Goal: Task Accomplishment & Management: Manage account settings

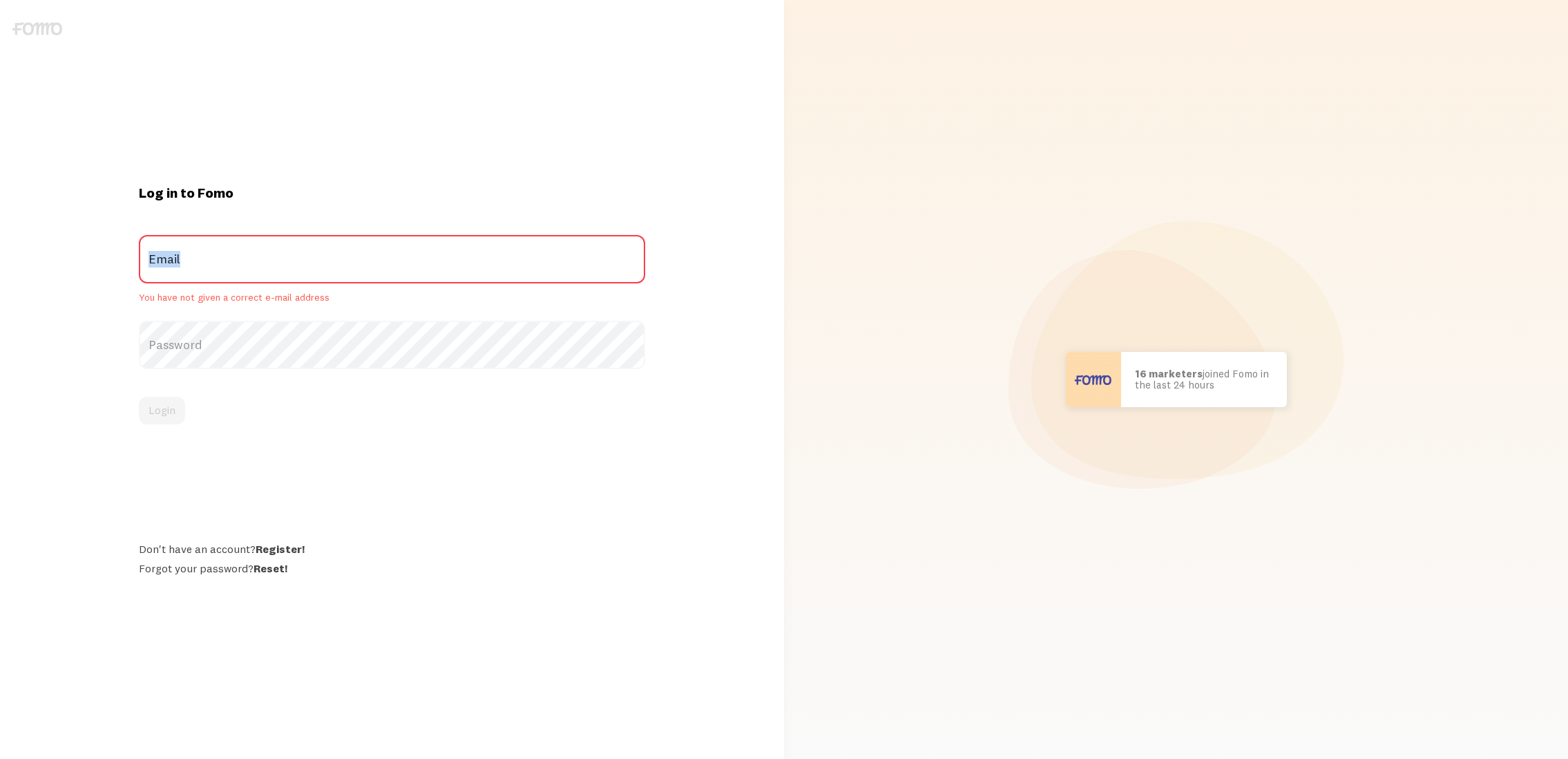
click at [339, 266] on label "Email" at bounding box center [391, 259] width 506 height 49
click at [339, 266] on input "Email" at bounding box center [391, 259] width 506 height 49
click at [224, 354] on label "Password" at bounding box center [391, 345] width 506 height 49
click at [273, 252] on label "Email" at bounding box center [391, 259] width 506 height 49
click at [273, 252] on input "Email" at bounding box center [391, 259] width 506 height 49
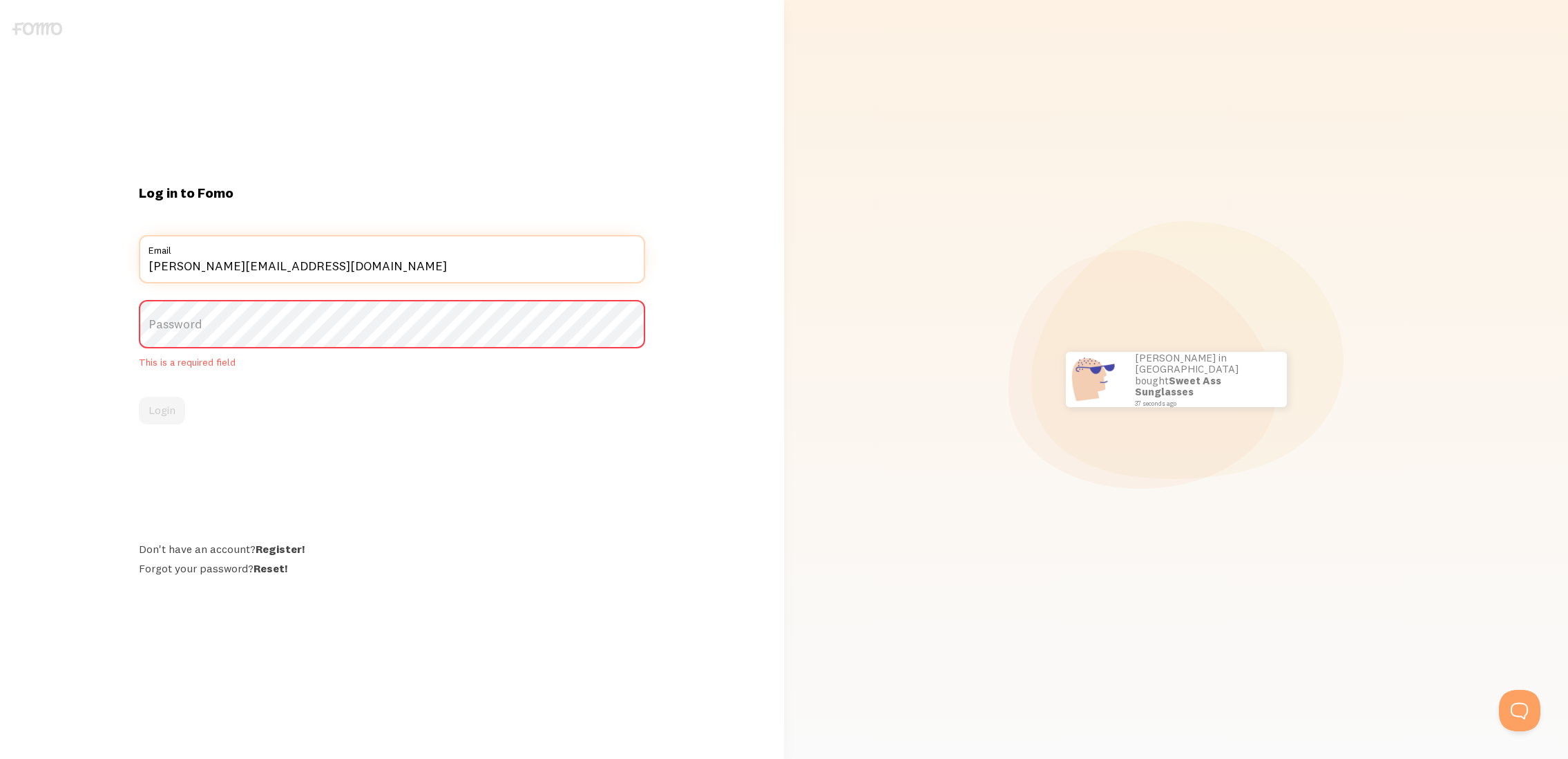
type input "chris@soar-storm.com"
click at [302, 326] on label "Password" at bounding box center [391, 324] width 506 height 49
click at [256, 357] on div "Password This is a required field" at bounding box center [391, 334] width 506 height 69
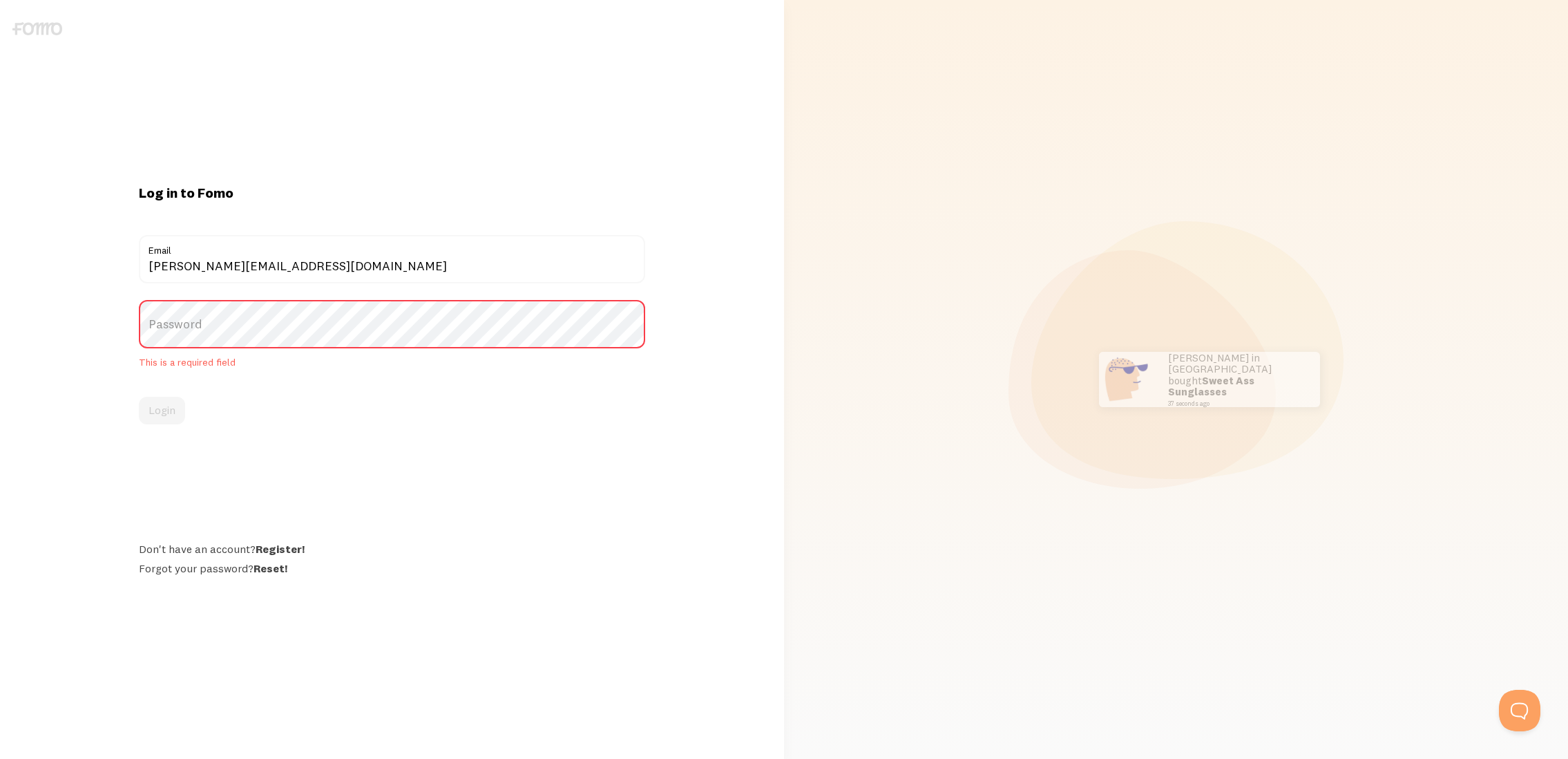
click at [254, 310] on label "Password" at bounding box center [391, 324] width 506 height 49
click at [232, 342] on label "Password" at bounding box center [391, 324] width 506 height 49
click at [221, 334] on label "Password" at bounding box center [391, 324] width 506 height 49
drag, startPoint x: 213, startPoint y: 334, endPoint x: 207, endPoint y: 324, distance: 11.7
click at [213, 334] on label "Password" at bounding box center [391, 324] width 506 height 49
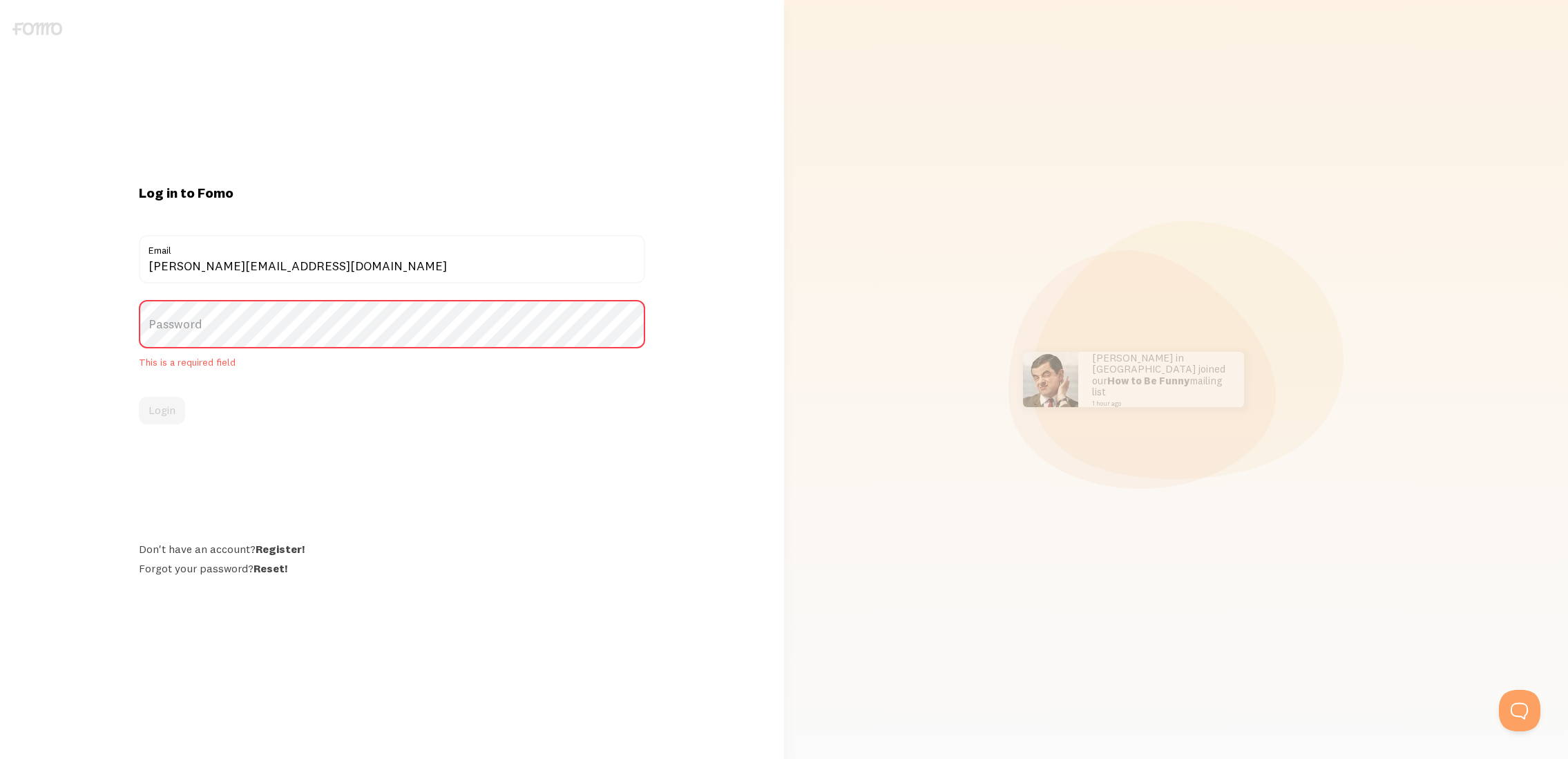
drag, startPoint x: 207, startPoint y: 324, endPoint x: 208, endPoint y: 317, distance: 7.1
click at [207, 323] on label "Password" at bounding box center [391, 324] width 506 height 49
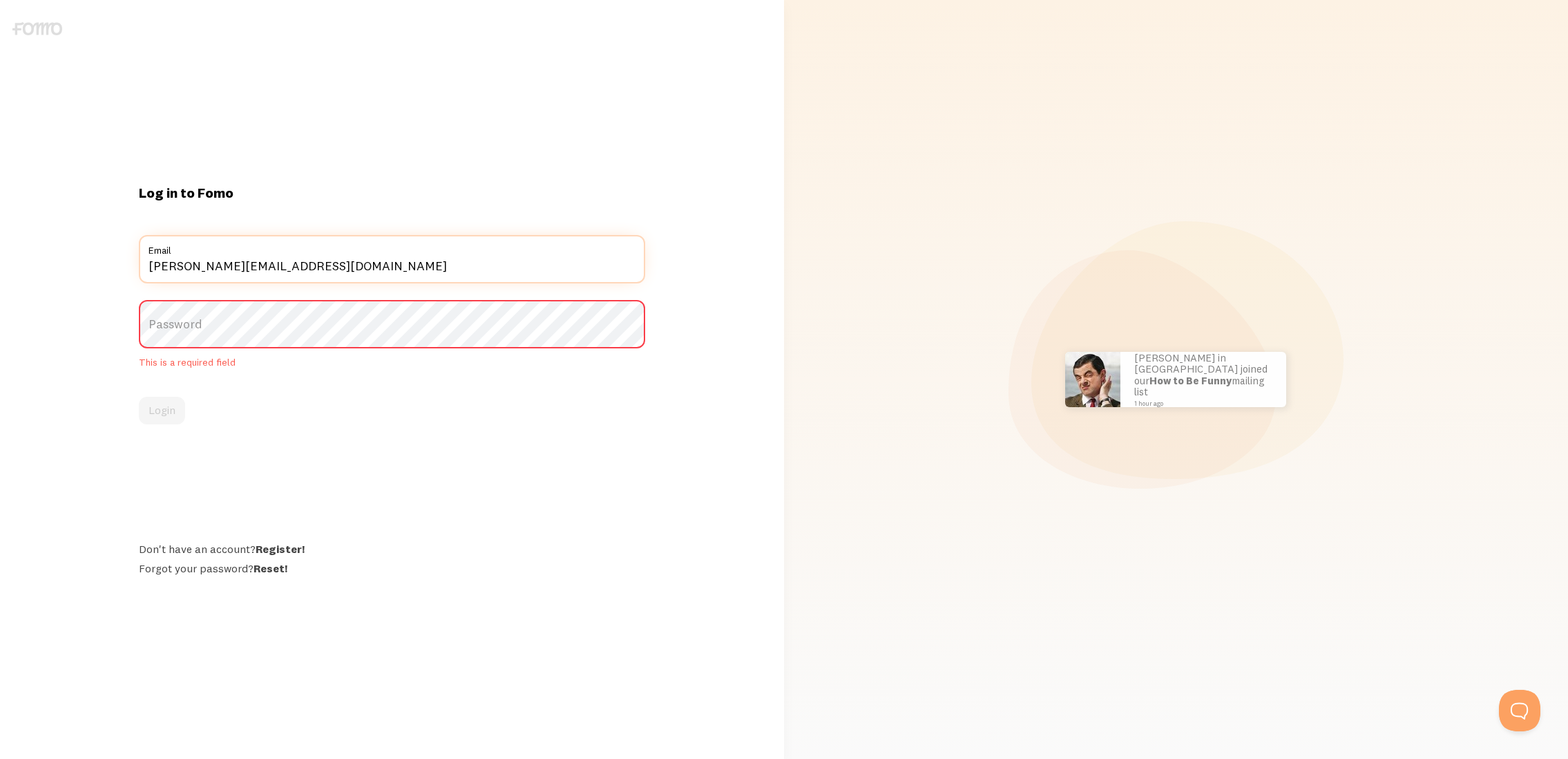
click at [257, 265] on input "chris@soar-storm.com" at bounding box center [391, 259] width 506 height 49
click at [320, 273] on input "chris@soar-storm.com" at bounding box center [391, 259] width 506 height 49
click at [360, 281] on input "chris@soar-storm.com" at bounding box center [391, 259] width 506 height 49
click at [254, 392] on form "chris@soar-storm.com Email Password This is a required field Login" at bounding box center [391, 330] width 506 height 190
click at [228, 346] on label "Password" at bounding box center [391, 324] width 506 height 49
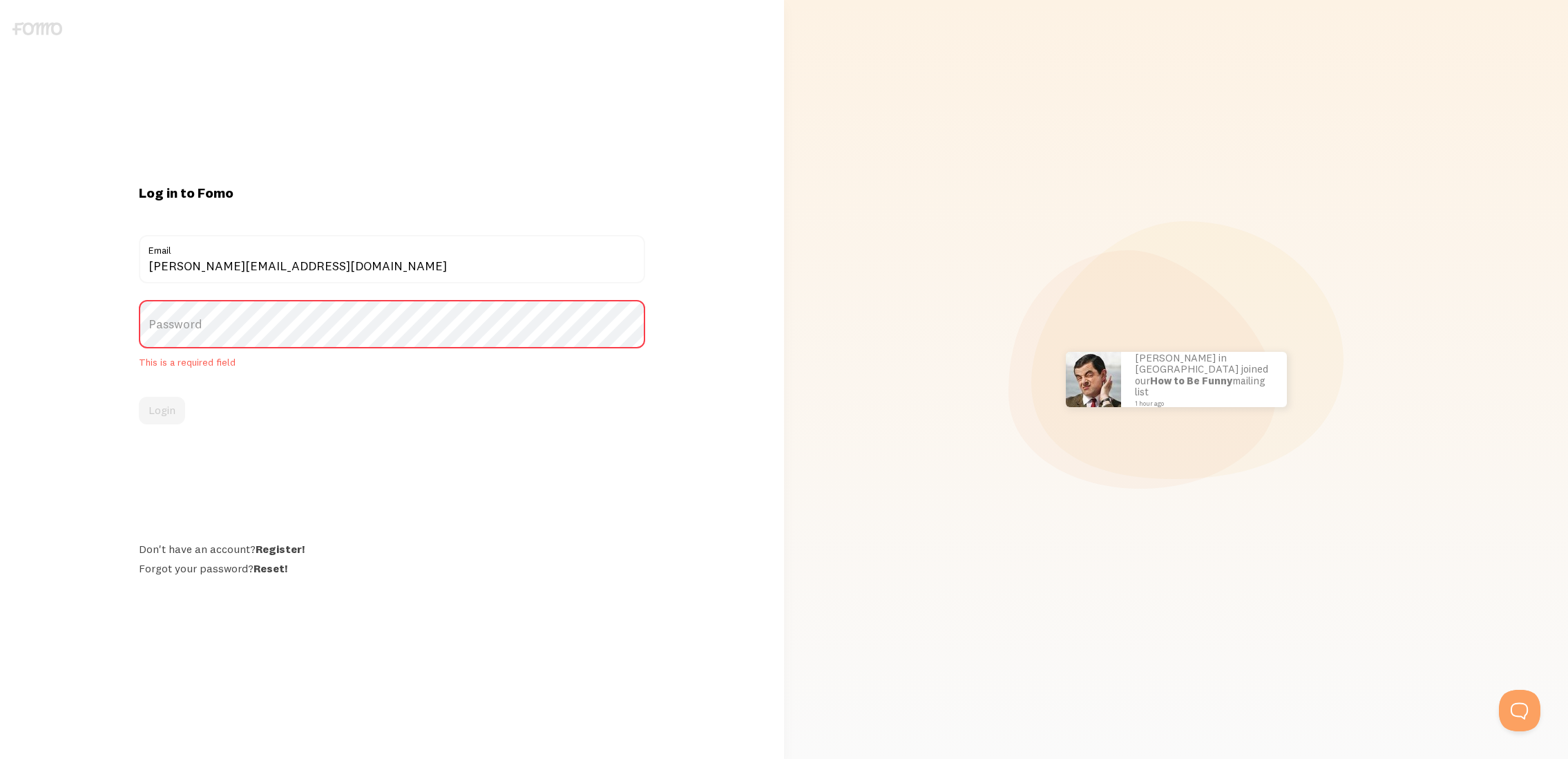
click at [238, 326] on label "Password" at bounding box center [391, 324] width 506 height 49
click at [266, 256] on label "Email" at bounding box center [391, 247] width 506 height 24
click at [266, 256] on input "chris@soar-storm.com" at bounding box center [391, 259] width 506 height 49
click at [303, 257] on label "Email" at bounding box center [391, 247] width 506 height 24
click at [303, 257] on input "chris@soar-storm.com" at bounding box center [391, 259] width 506 height 49
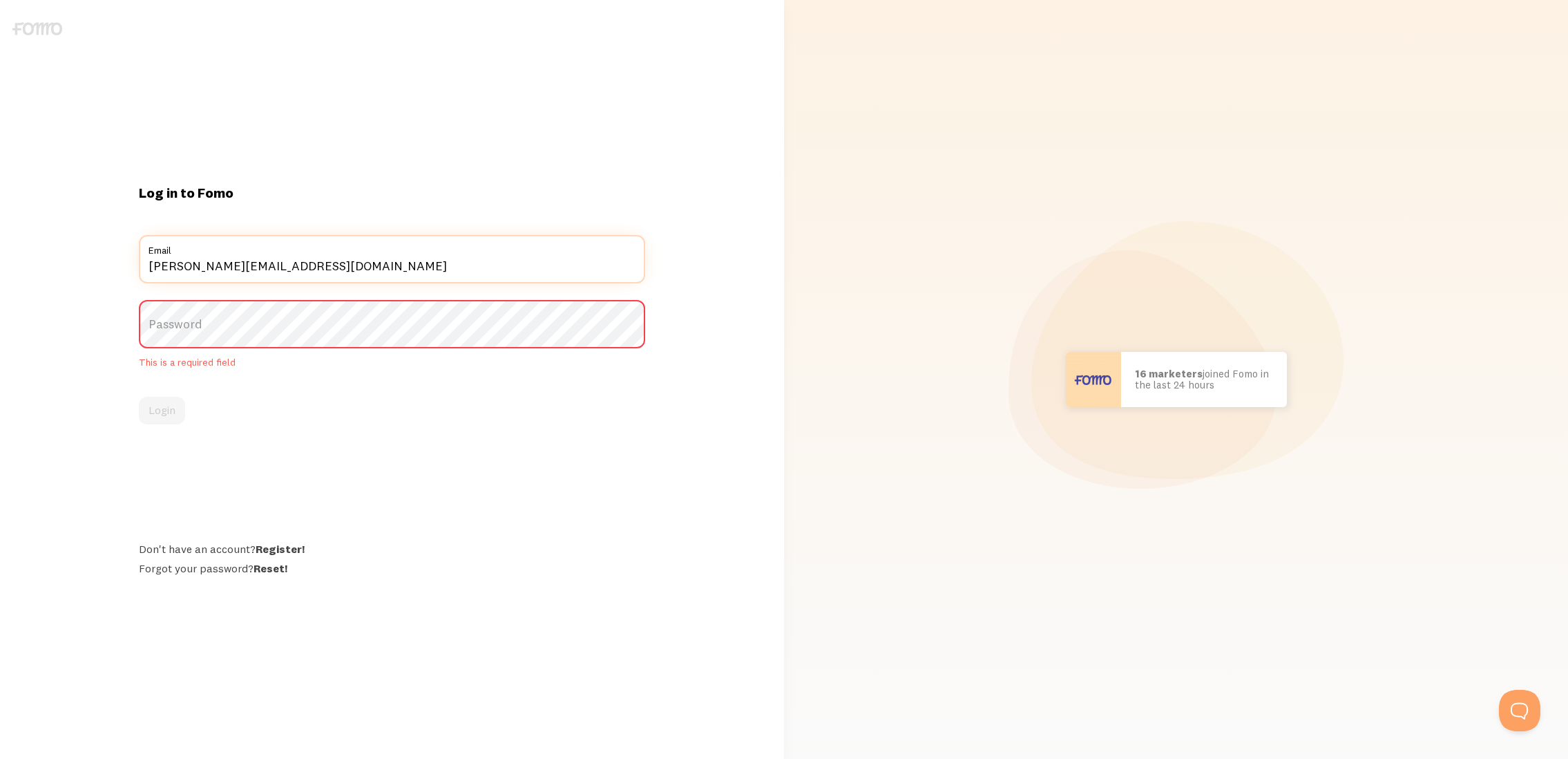
click at [294, 259] on input "chris@soar-storm.com" at bounding box center [391, 259] width 506 height 49
click at [295, 259] on input "chris@soar-storm.com" at bounding box center [391, 259] width 506 height 49
click at [303, 332] on label "Password" at bounding box center [391, 324] width 506 height 49
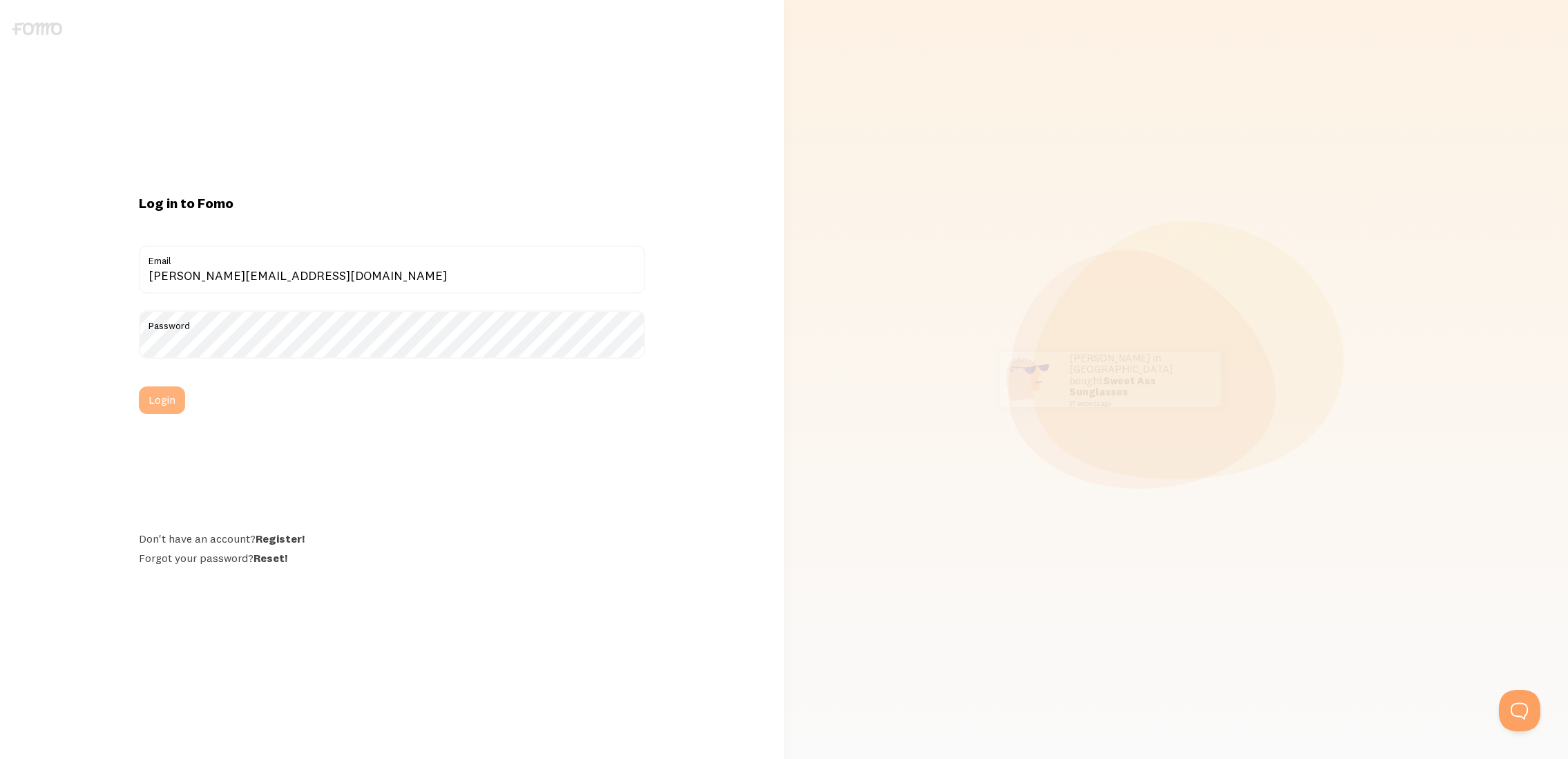
click at [175, 397] on button "Login" at bounding box center [162, 400] width 46 height 28
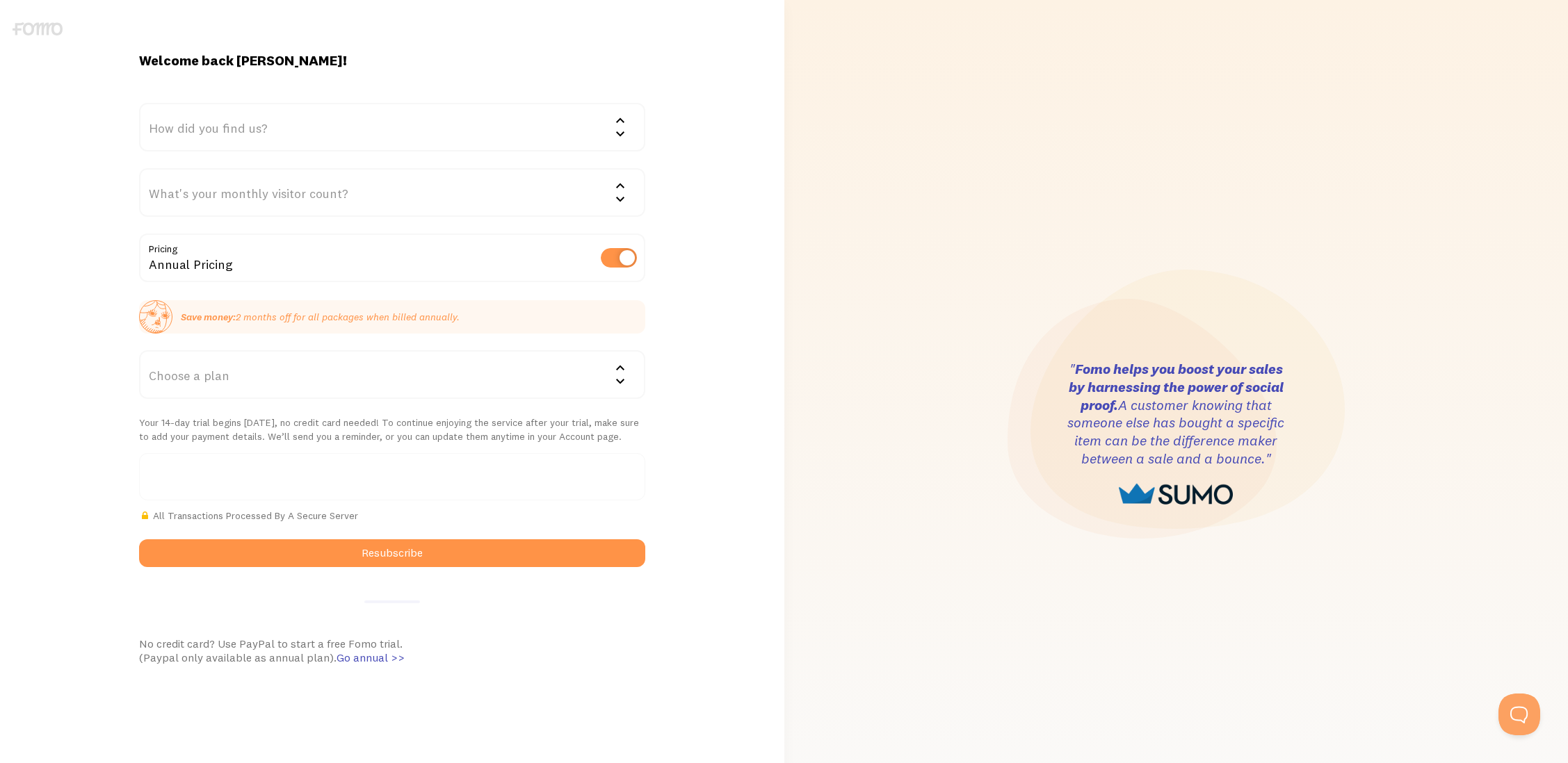
click at [55, 31] on img at bounding box center [38, 29] width 50 height 13
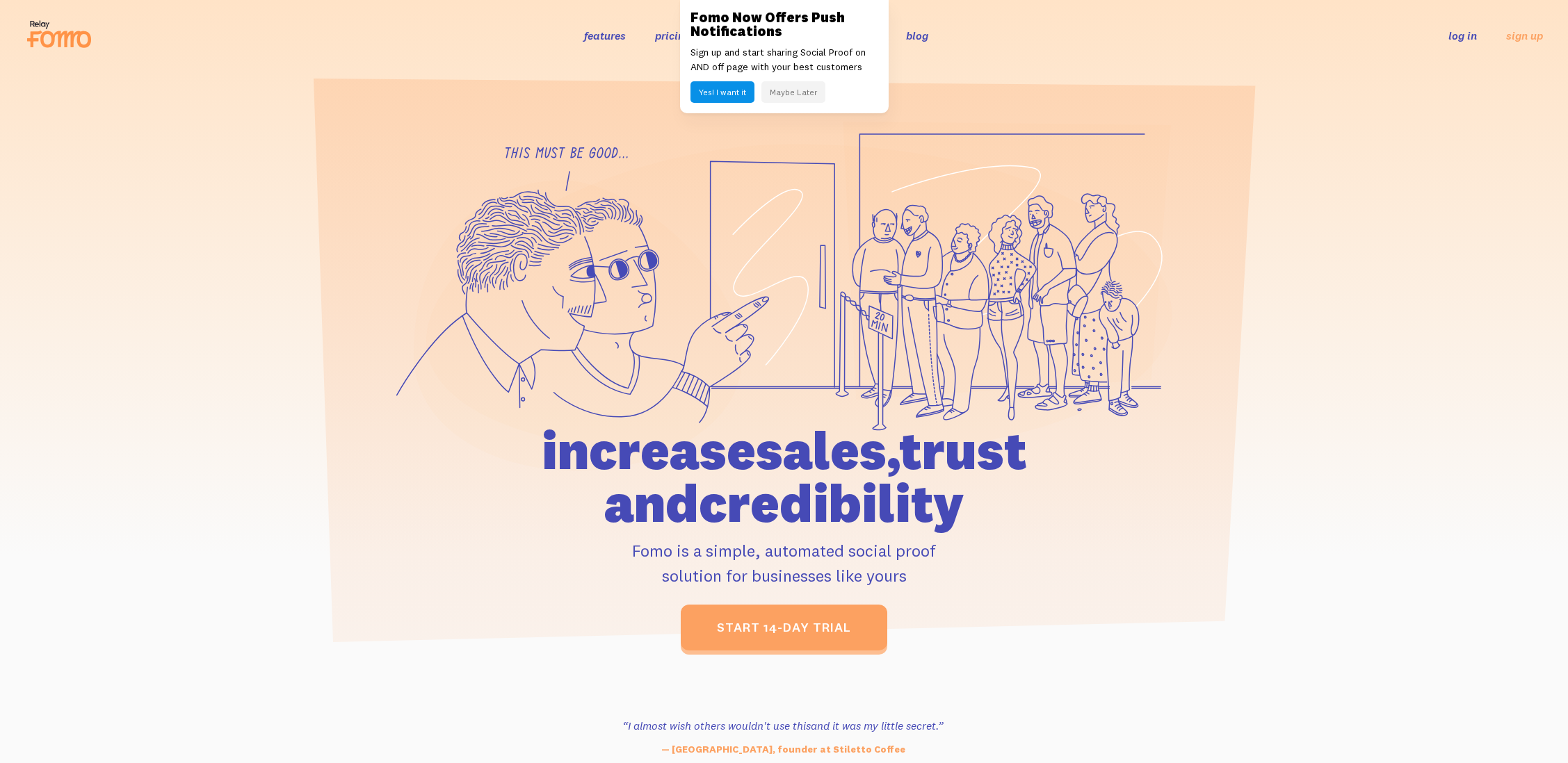
click at [1458, 41] on link "log in" at bounding box center [1462, 36] width 29 height 13
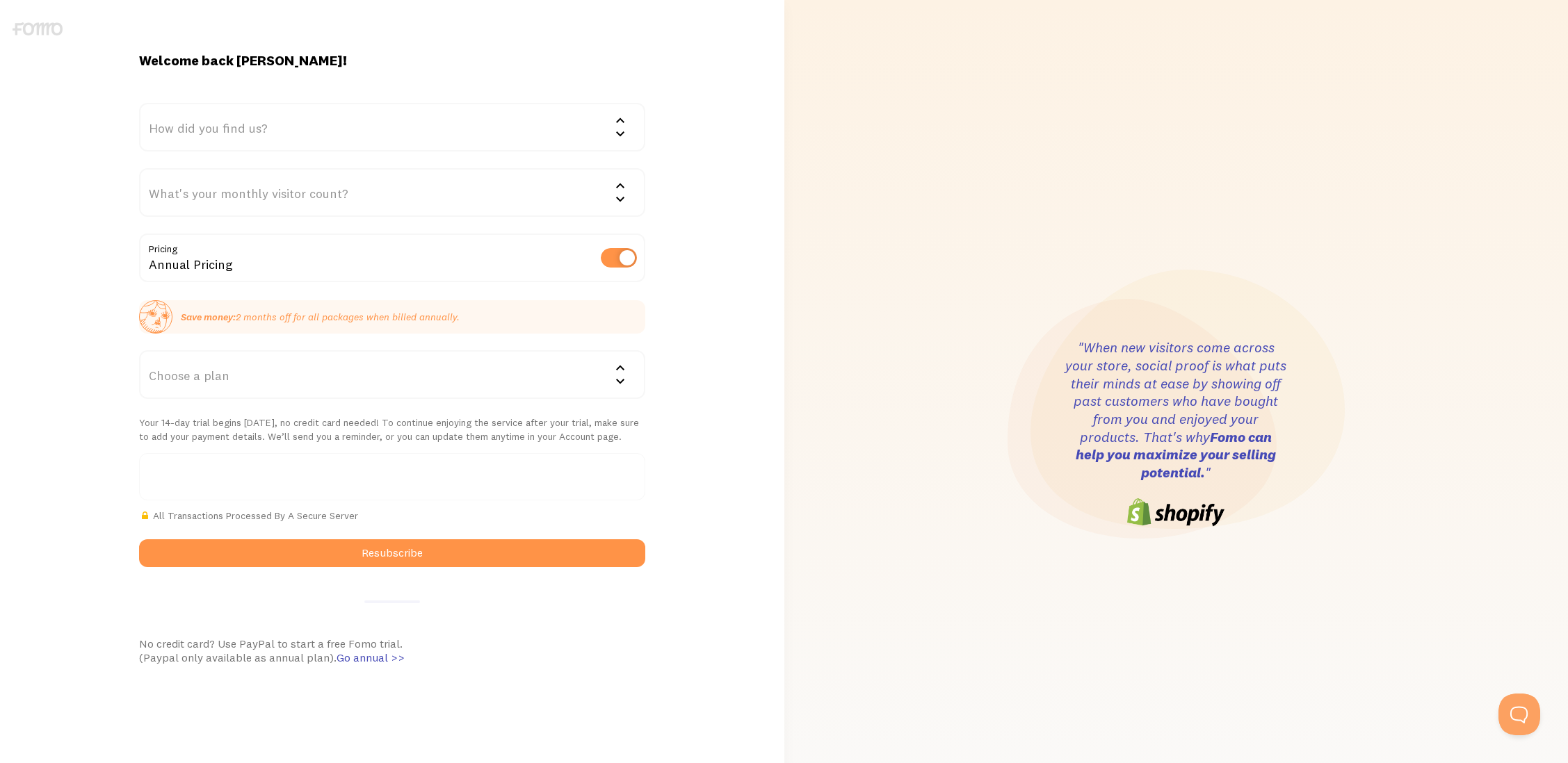
click at [616, 389] on icon at bounding box center [620, 381] width 16 height 16
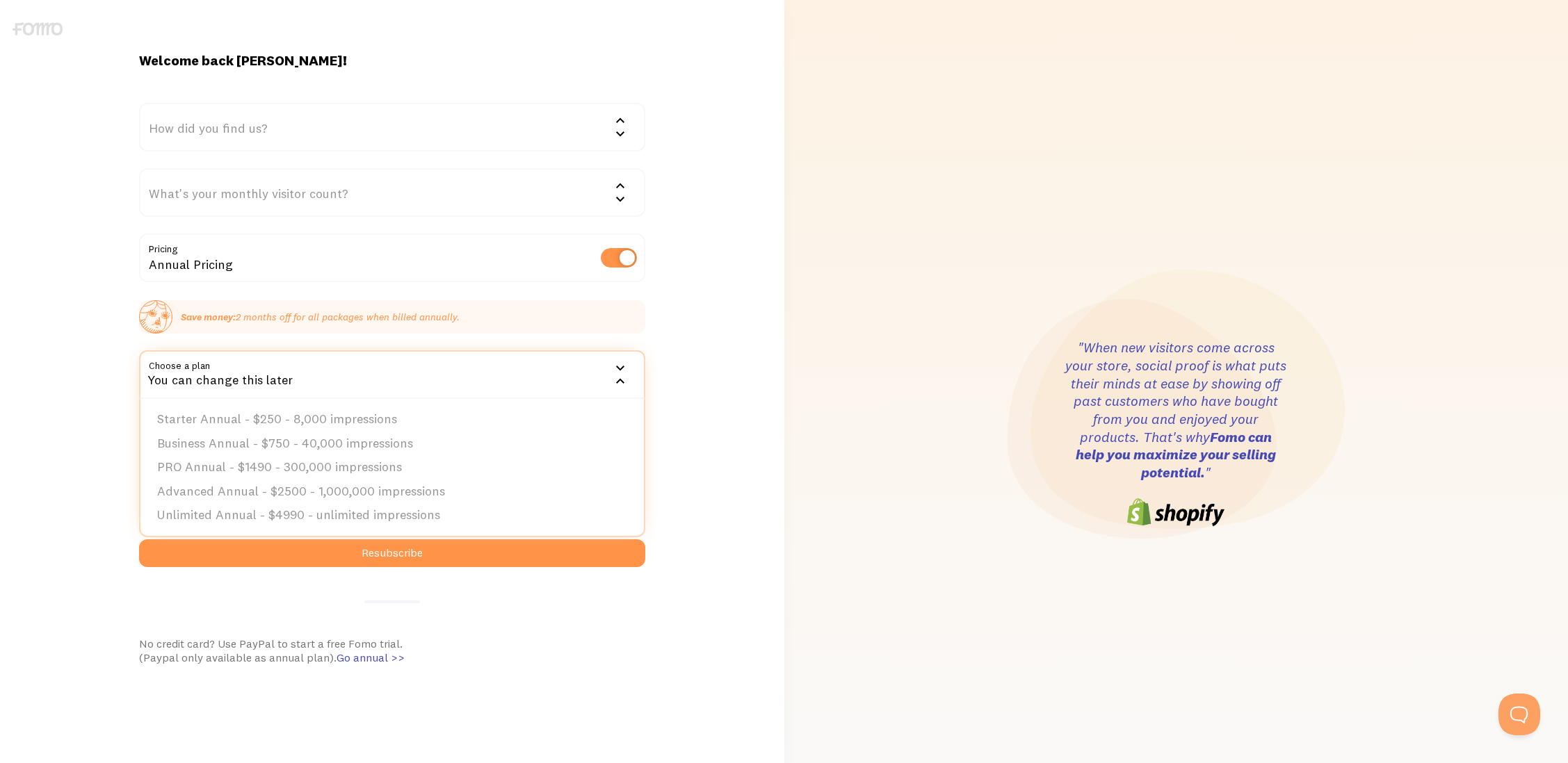
click at [700, 314] on div "Welcome back chris! How did you find us? We'd love to know! Google Word of mout…" at bounding box center [392, 433] width 784 height 764
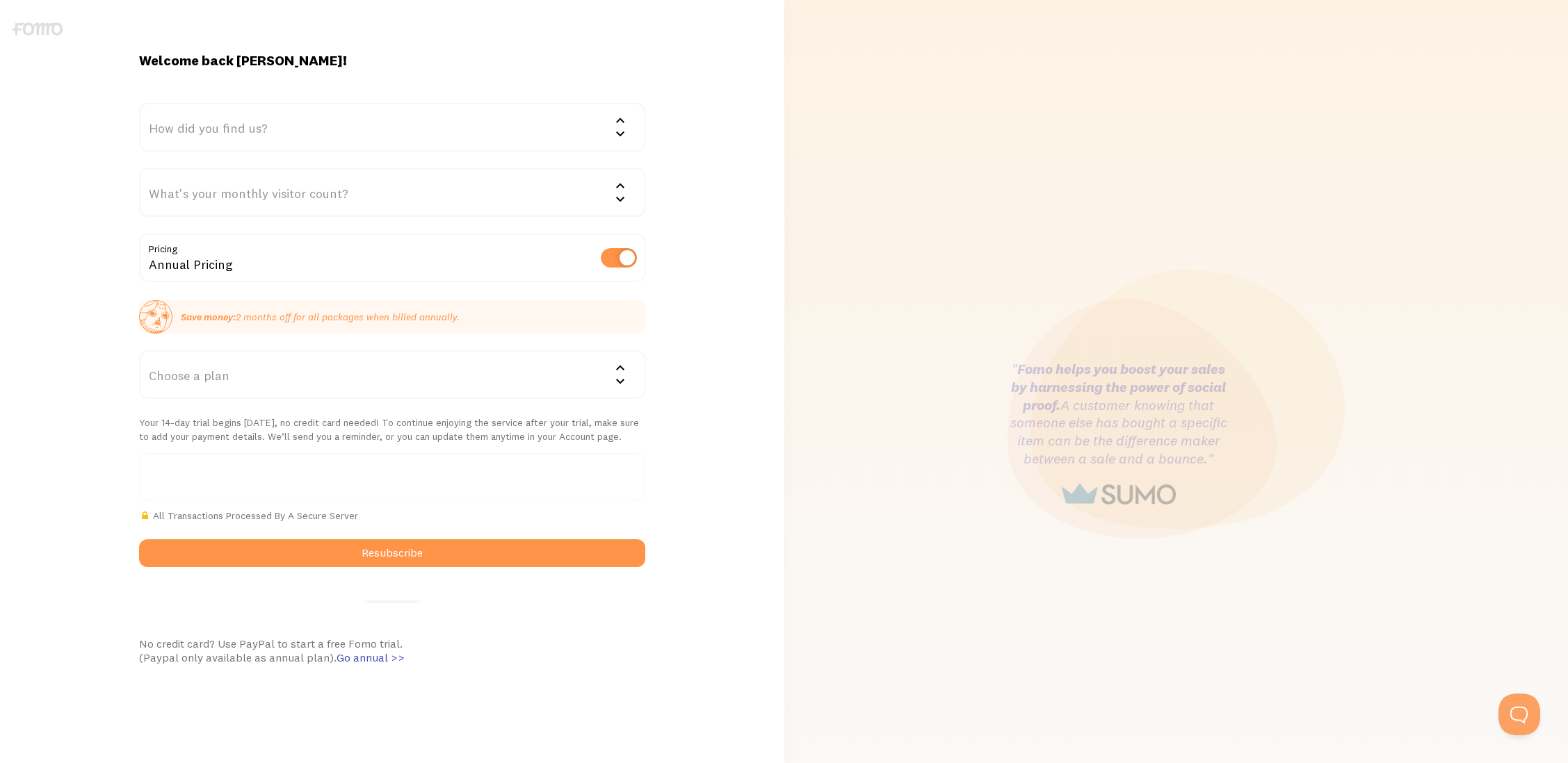
click at [292, 115] on div "How did you find us?" at bounding box center [392, 127] width 506 height 49
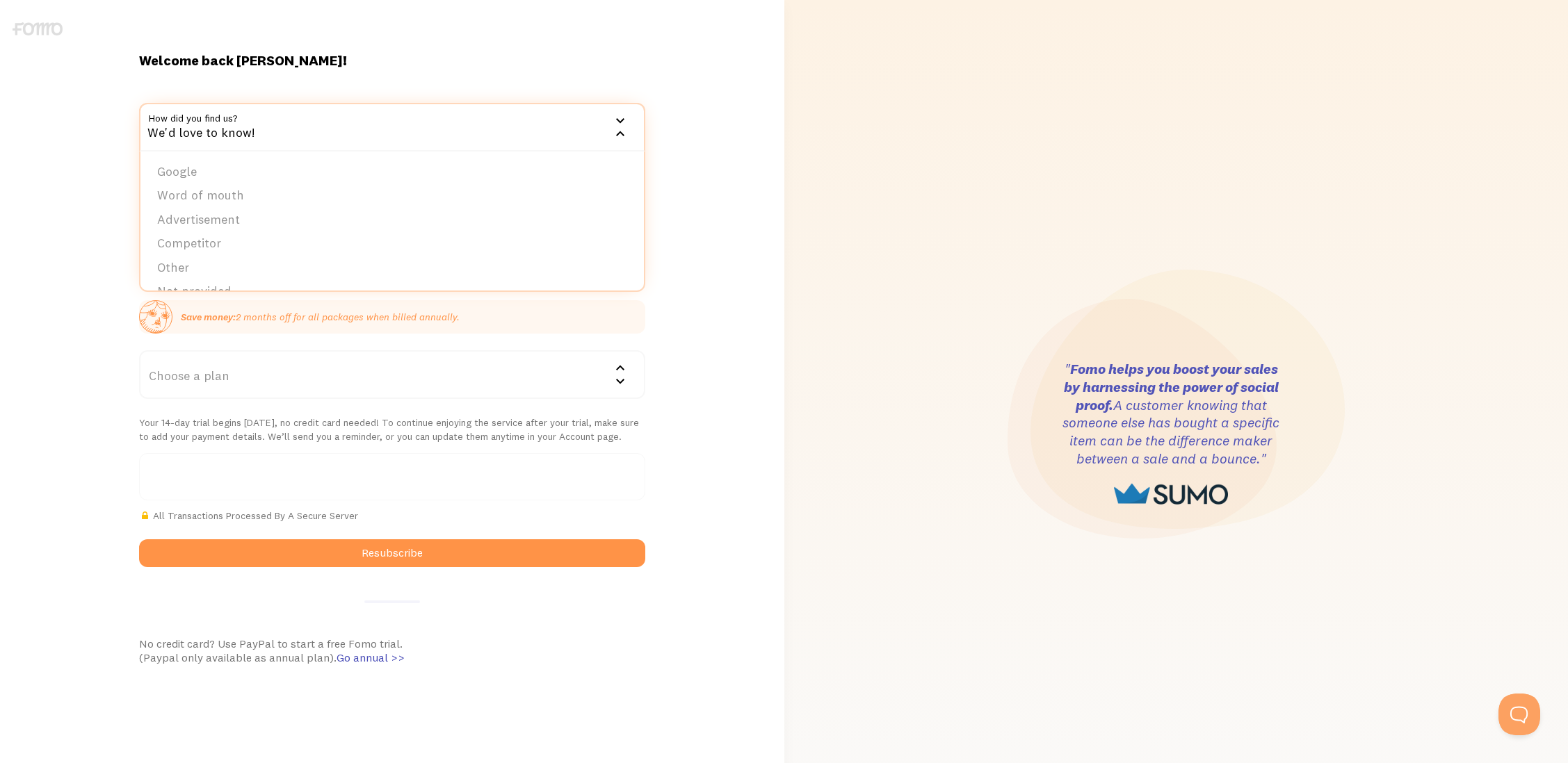
click at [430, 42] on div "Welcome back chris! How did you find us? We'd love to know! Google Word of mout…" at bounding box center [392, 433] width 767 height 867
